Goal: Task Accomplishment & Management: Use online tool/utility

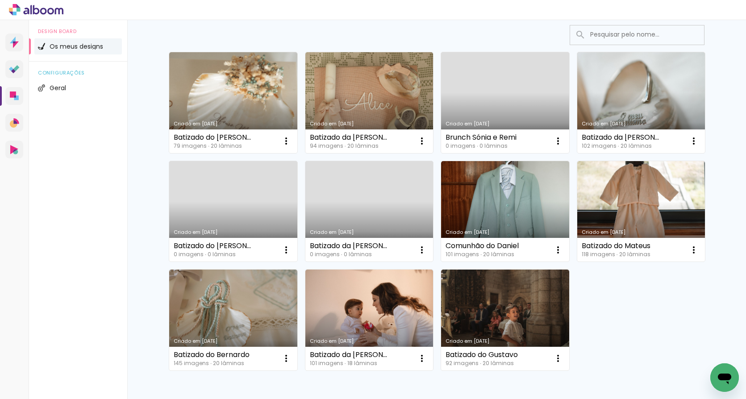
scroll to position [76, 0]
